Goal: Task Accomplishment & Management: Use online tool/utility

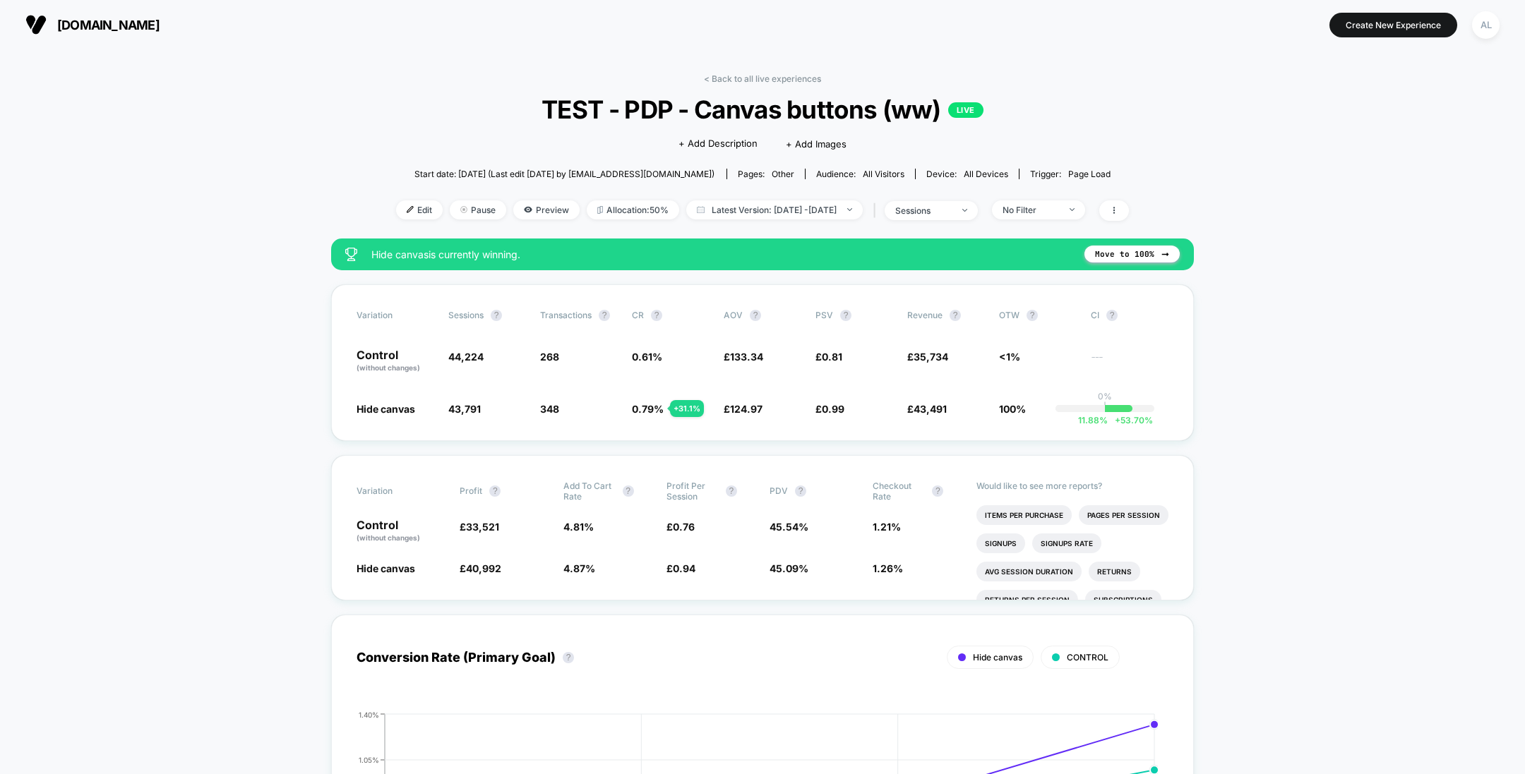
click at [397, 208] on span "Edit" at bounding box center [419, 209] width 47 height 19
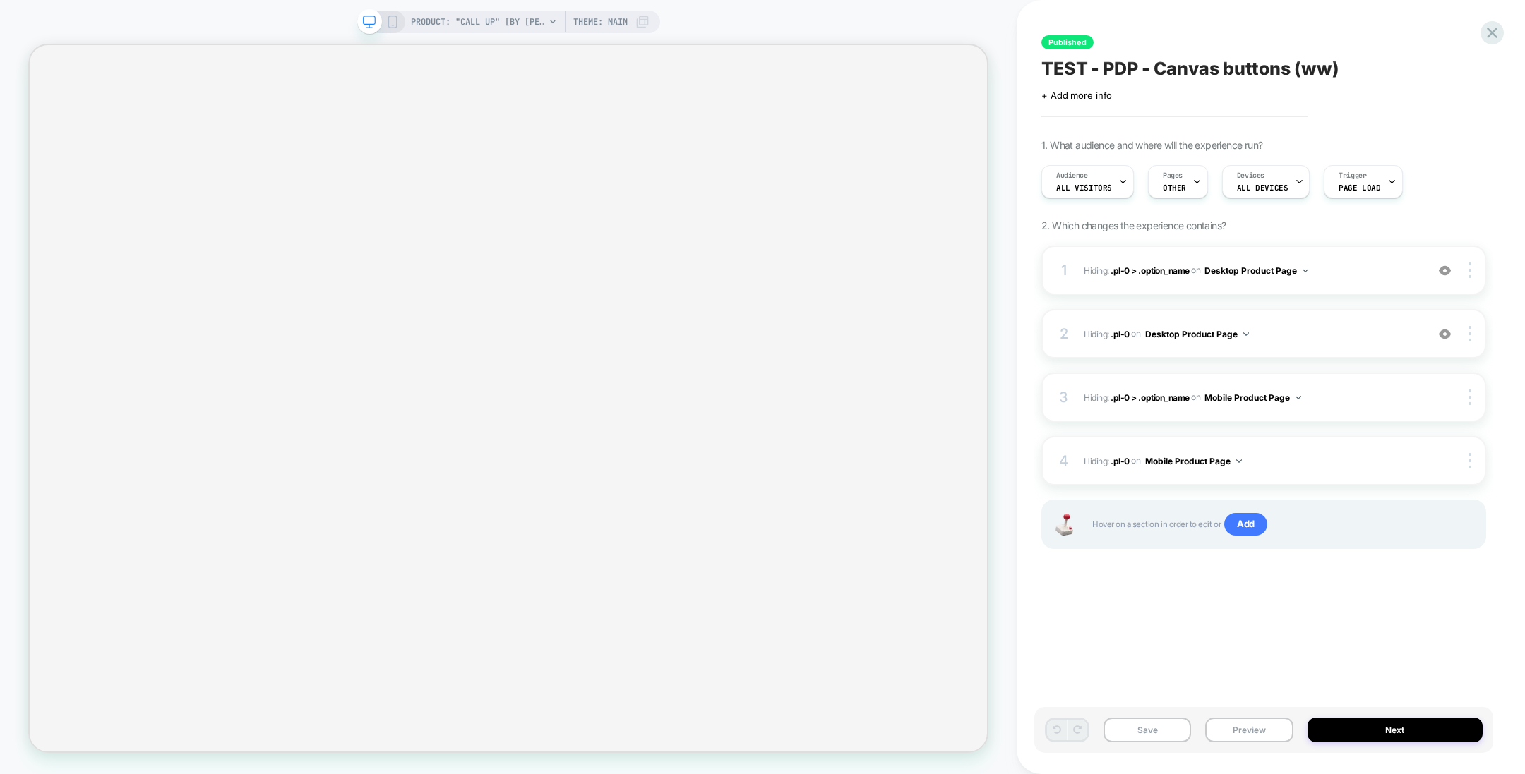
click at [1185, 182] on div "Pages OTHER" at bounding box center [1174, 182] width 52 height 32
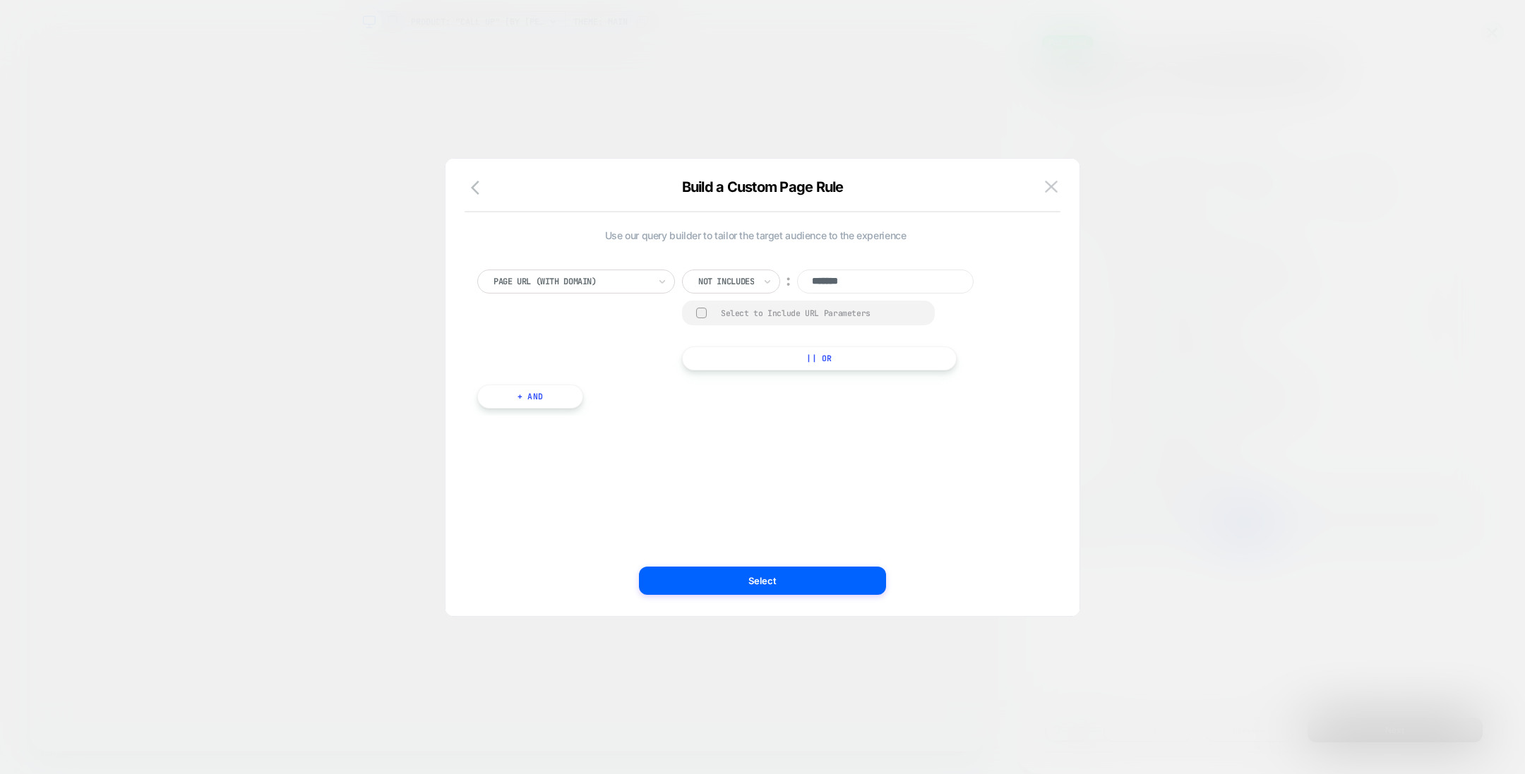
click at [1062, 189] on div "Build a Custom Page Rule" at bounding box center [762, 196] width 634 height 34
click at [1056, 183] on img at bounding box center [1051, 187] width 13 height 12
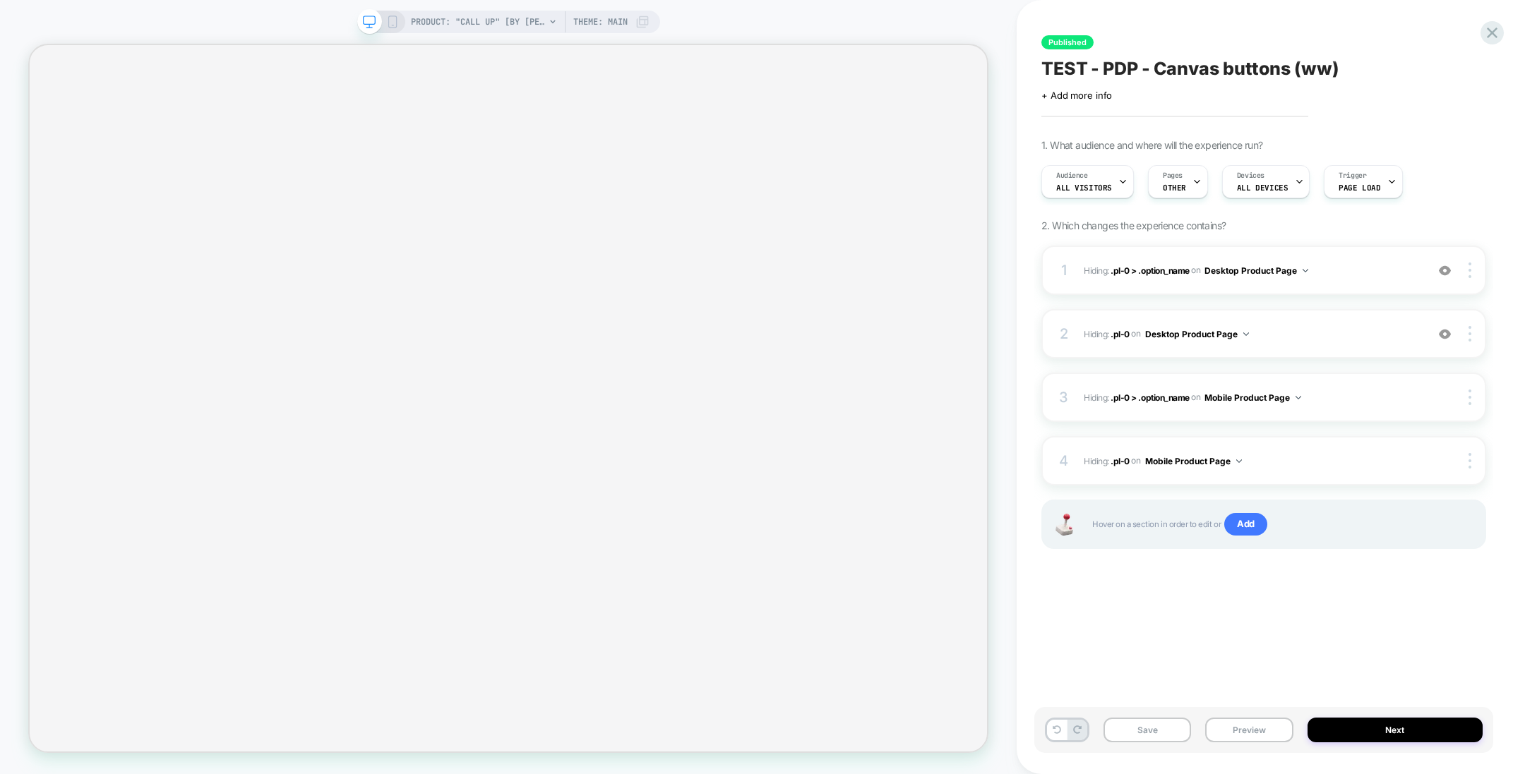
click at [1204, 184] on div "Audience All Visitors Pages OTHER Devices ALL DEVICES Trigger Page Load" at bounding box center [1256, 181] width 445 height 47
click at [1172, 187] on span "OTHER" at bounding box center [1173, 188] width 23 height 10
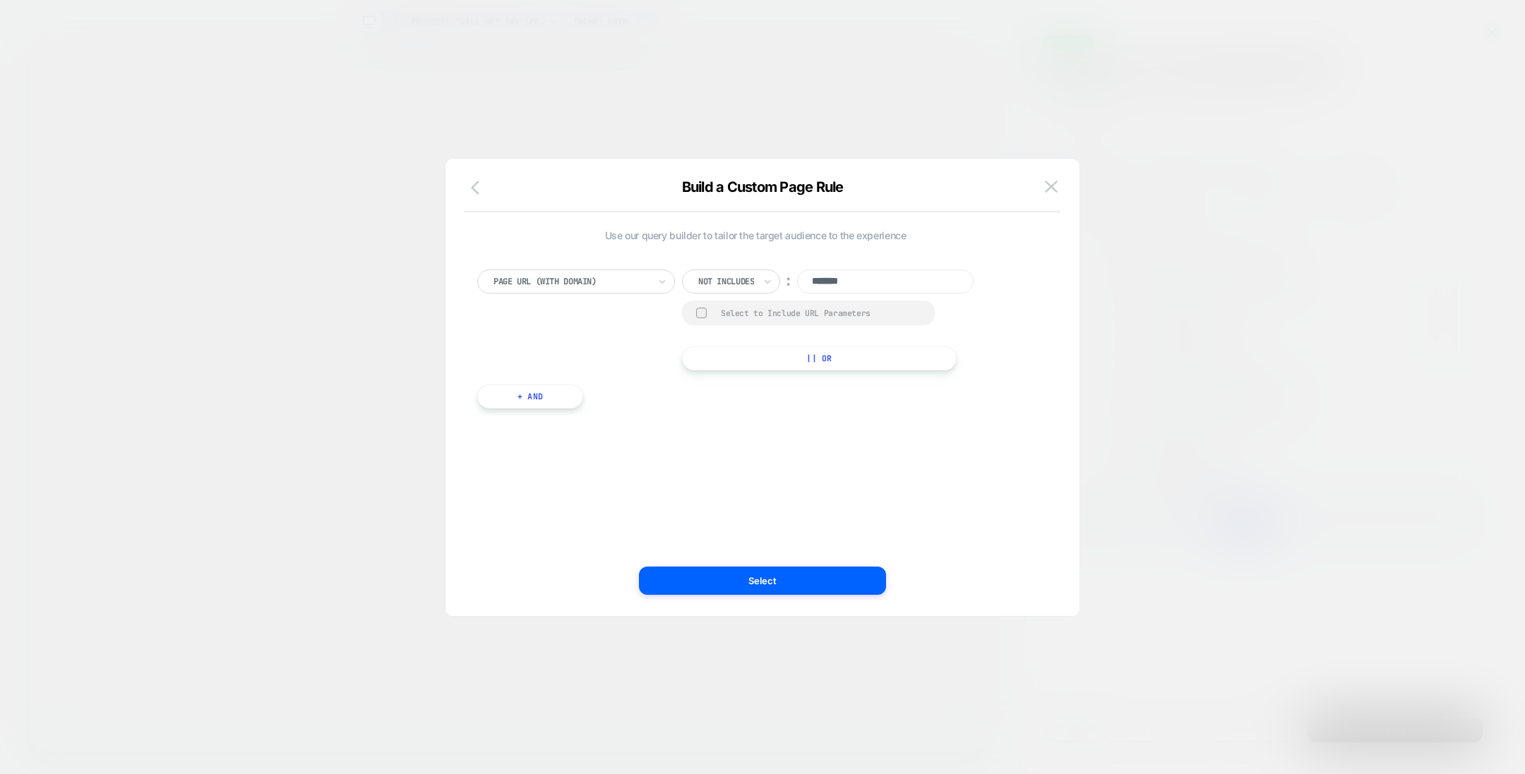
click at [476, 193] on icon "button" at bounding box center [475, 188] width 8 height 14
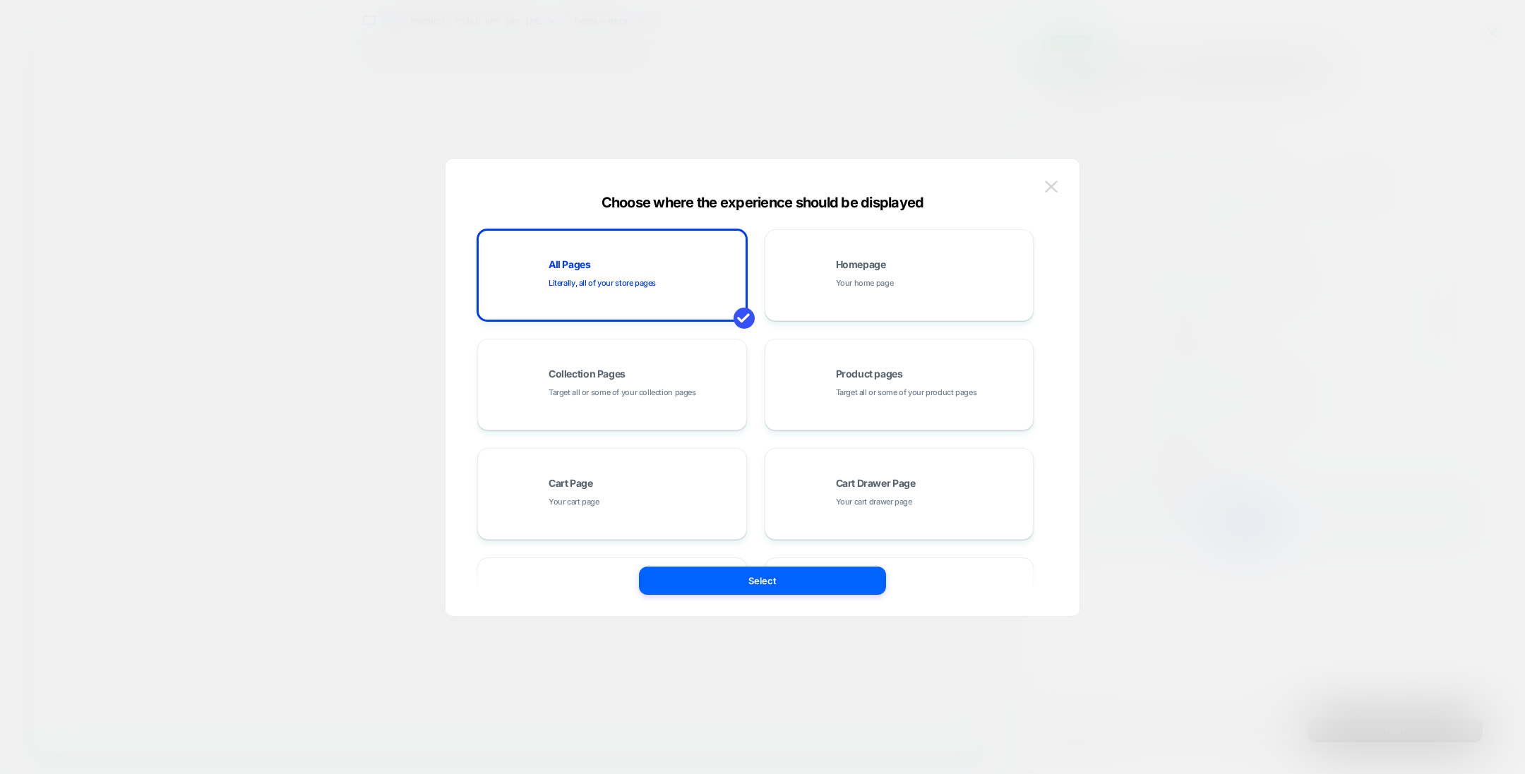
click at [1047, 182] on img at bounding box center [1051, 187] width 13 height 12
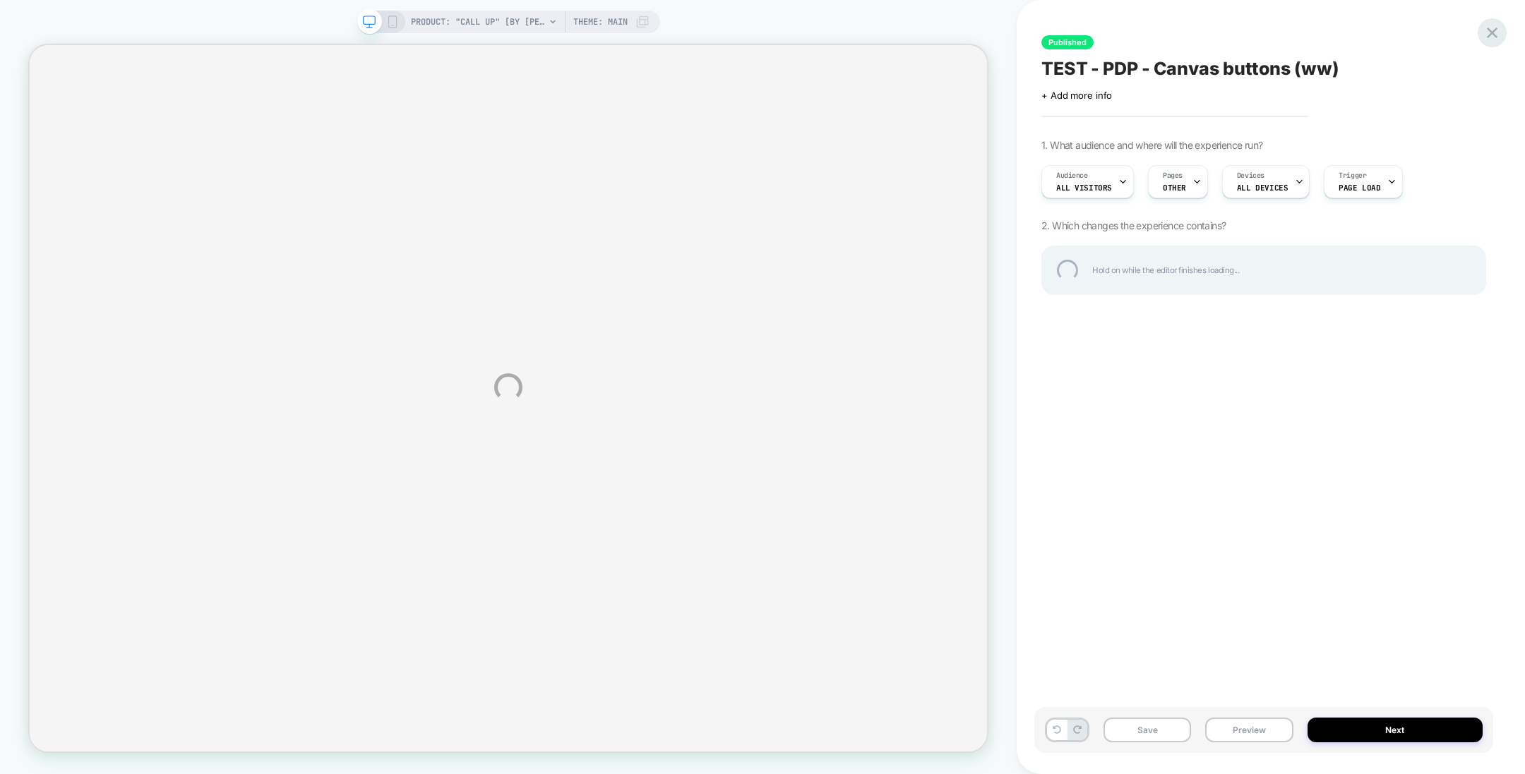
click at [1497, 32] on div at bounding box center [1491, 32] width 29 height 29
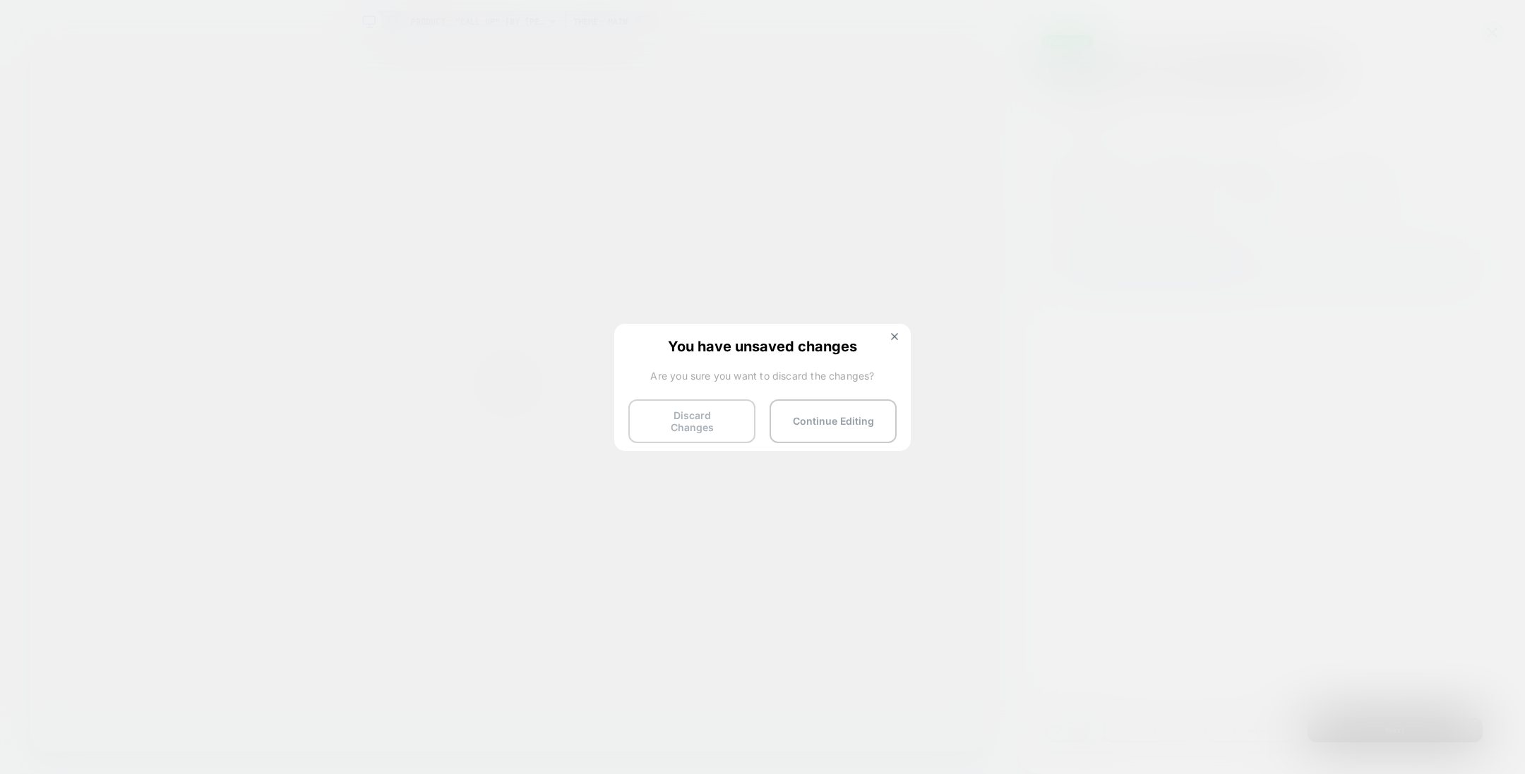
click at [701, 411] on button "Discard Changes" at bounding box center [691, 421] width 127 height 44
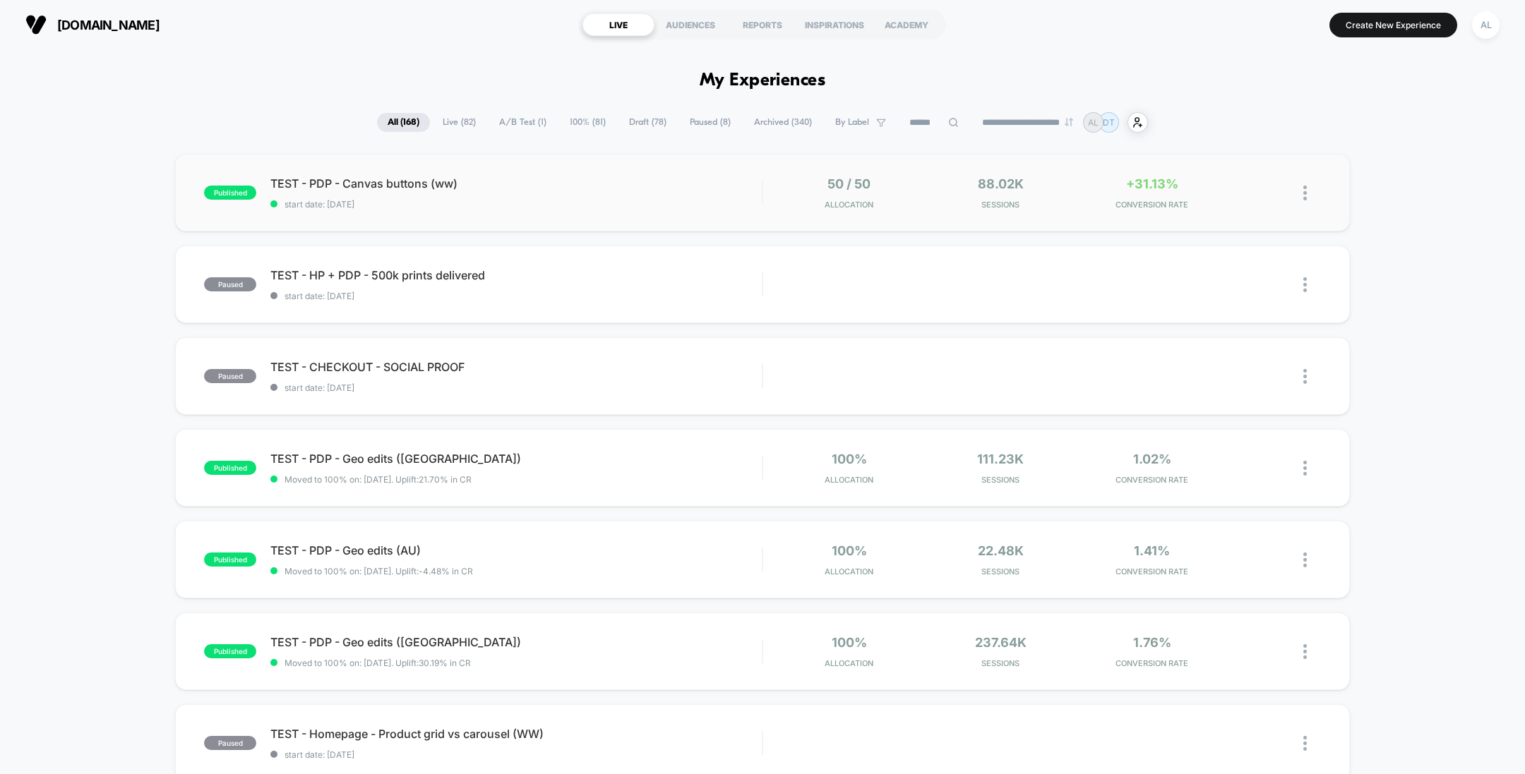
click at [567, 174] on div "published TEST - PDP - Canvas buttons (ww) start date: [DATE] 50 / 50 Allocatio…" at bounding box center [762, 193] width 1174 height 78
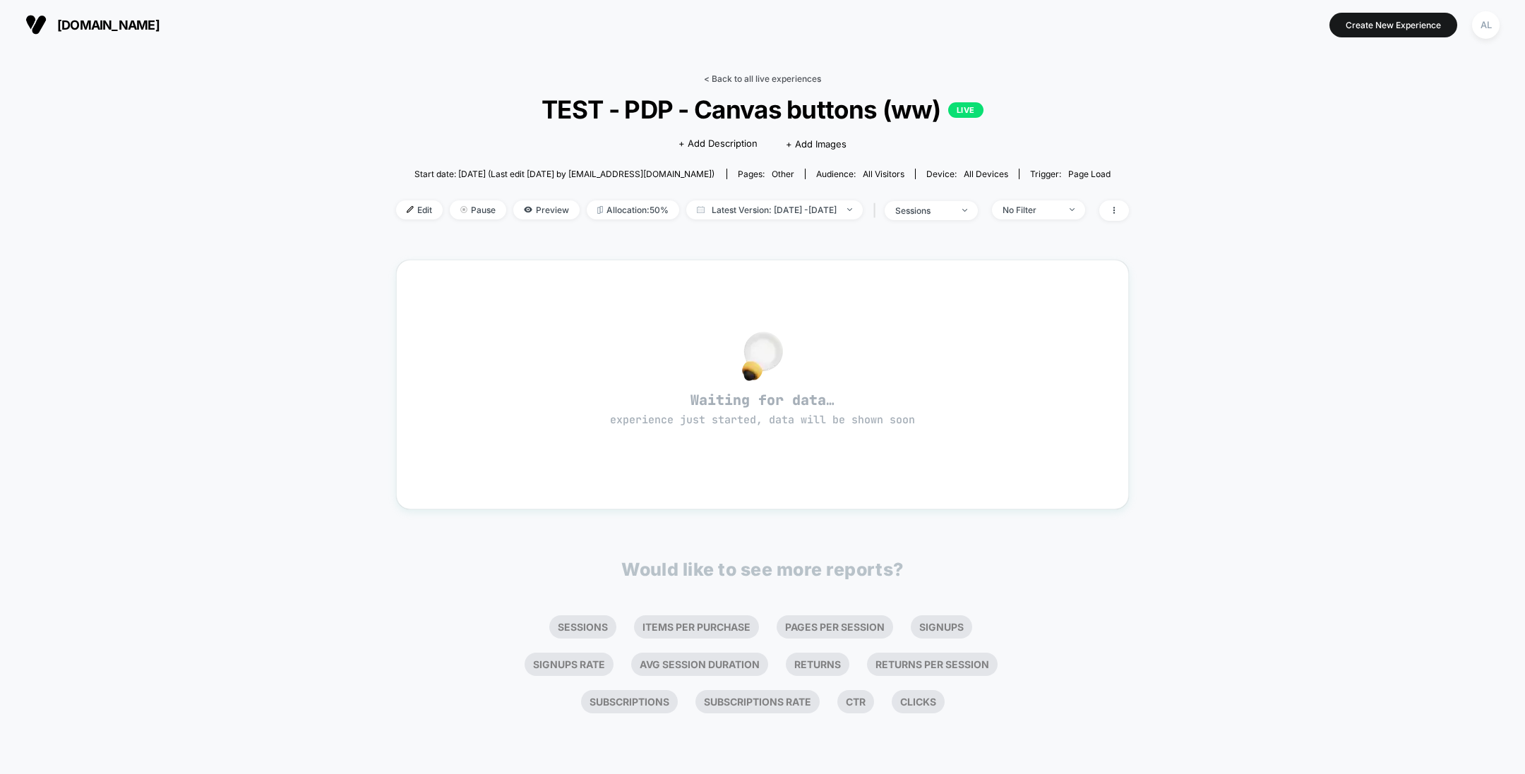
click at [793, 77] on link "< Back to all live experiences" at bounding box center [762, 78] width 117 height 11
